Goal: Contribute content

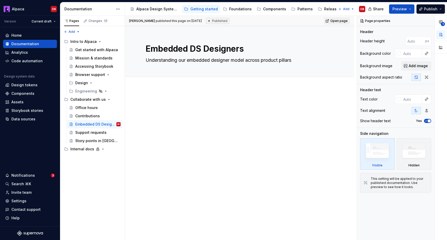
type textarea "*"
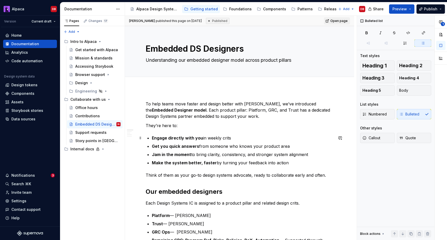
click at [230, 137] on p "Engage directly with you in weekly crits" at bounding box center [242, 138] width 181 height 6
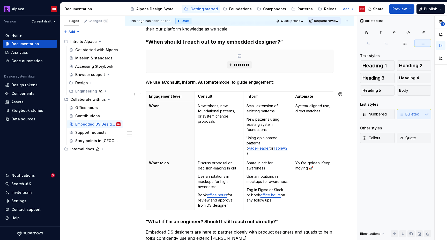
scroll to position [249, 0]
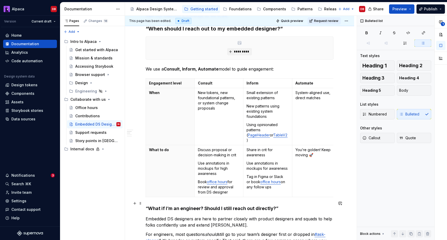
click at [145, 203] on div "To help teams move faster and design better with Alpaca, we’ve introduced the E…" at bounding box center [239, 228] width 229 height 779
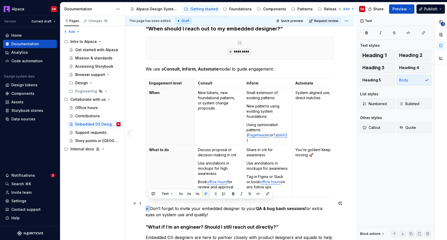
drag, startPoint x: 150, startPoint y: 203, endPoint x: 146, endPoint y: 203, distance: 3.6
click at [146, 205] on p "+ Don’t forget to invite your embedded designer to your QA & bug bash sessions …" at bounding box center [239, 211] width 188 height 12
click at [160, 205] on p "Don’t forget to invite your embedded designer to your QA & bug bash sessions fo…" at bounding box center [239, 211] width 188 height 12
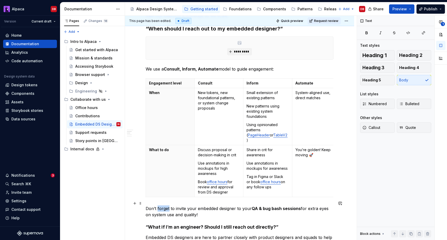
click at [160, 205] on p "Don’t forget to invite your embedded designer to your QA & bug bash sessions fo…" at bounding box center [239, 211] width 188 height 12
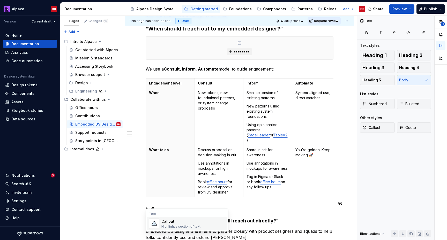
click at [169, 220] on div "Callout" at bounding box center [180, 221] width 39 height 5
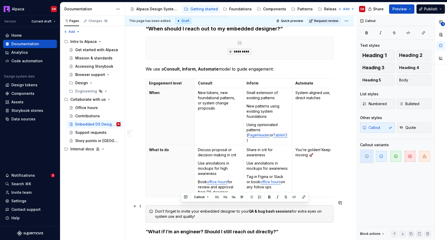
drag, startPoint x: 181, startPoint y: 206, endPoint x: 248, endPoint y: 206, distance: 67.4
click at [248, 209] on div "Don’t forget to invite your embedded designer to your QA & bug bash sessions fo…" at bounding box center [242, 214] width 175 height 10
click at [245, 213] on div "Don’t forget to invite your embedded designer to your QA & bug bash sessions fo…" at bounding box center [242, 214] width 175 height 10
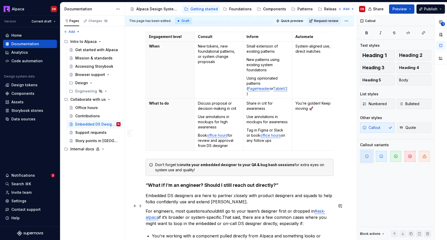
scroll to position [296, 0]
click at [349, 21] on html "Alpaca DB Version Current draft Home Documentation Analytics Code automation De…" at bounding box center [223, 120] width 447 height 240
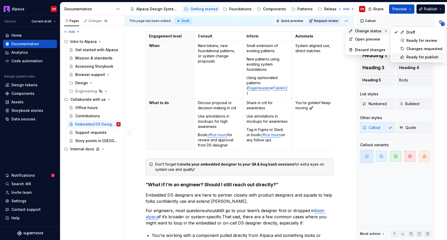
click at [411, 55] on div "Ready for publish" at bounding box center [424, 57] width 36 height 5
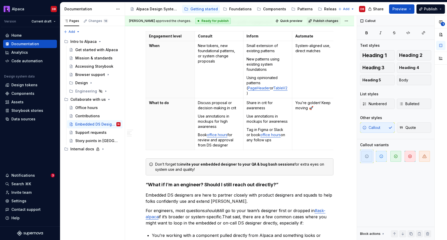
scroll to position [189, 0]
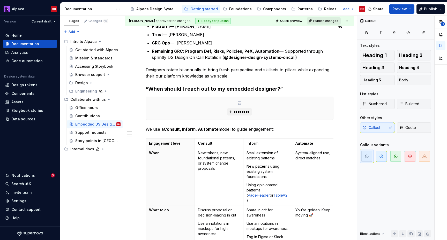
click at [322, 21] on span "Publish changes" at bounding box center [325, 21] width 25 height 4
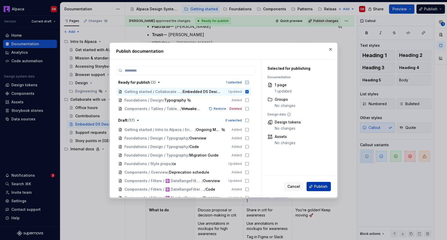
click at [319, 183] on button "Publish" at bounding box center [318, 186] width 24 height 9
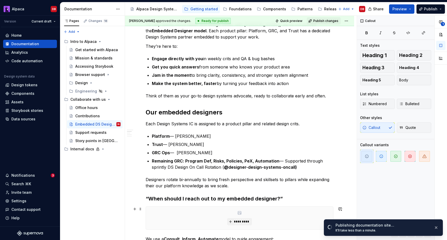
scroll to position [0, 0]
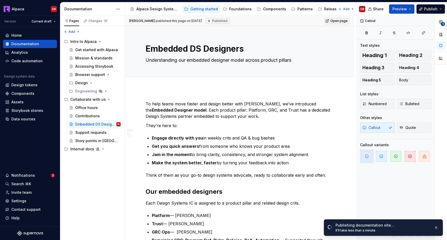
type textarea "*"
